Goal: Find specific page/section: Find specific page/section

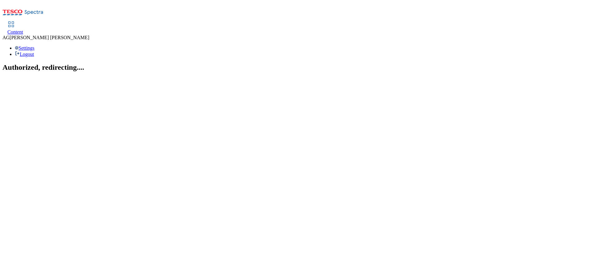
click at [23, 29] on div "Content" at bounding box center [15, 32] width 16 height 6
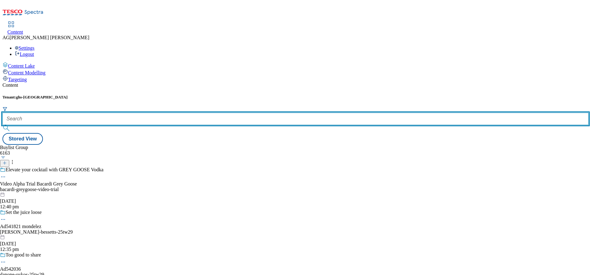
click at [131, 113] on input "text" at bounding box center [295, 119] width 586 height 12
paste input "marketplace-deals"
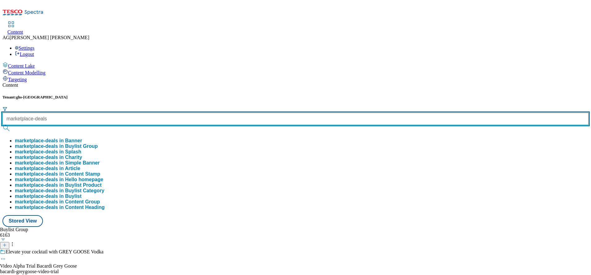
type input "marketplace-deals"
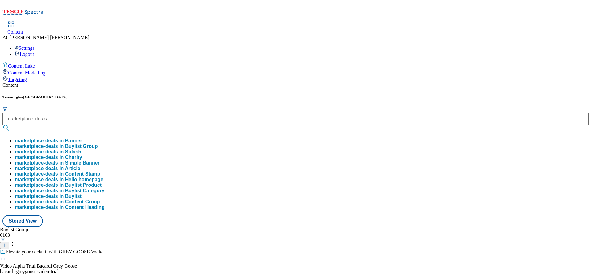
click at [98, 144] on button "marketplace-deals in Buylist Group" at bounding box center [56, 147] width 83 height 6
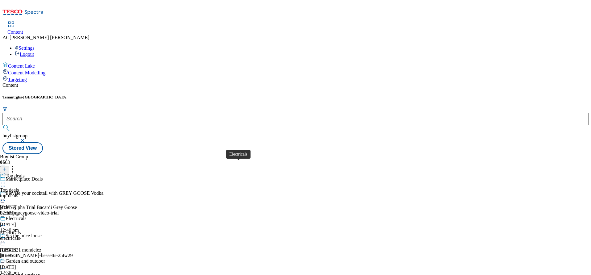
click at [27, 216] on span "Electricals" at bounding box center [16, 219] width 21 height 7
